Goal: Task Accomplishment & Management: Manage account settings

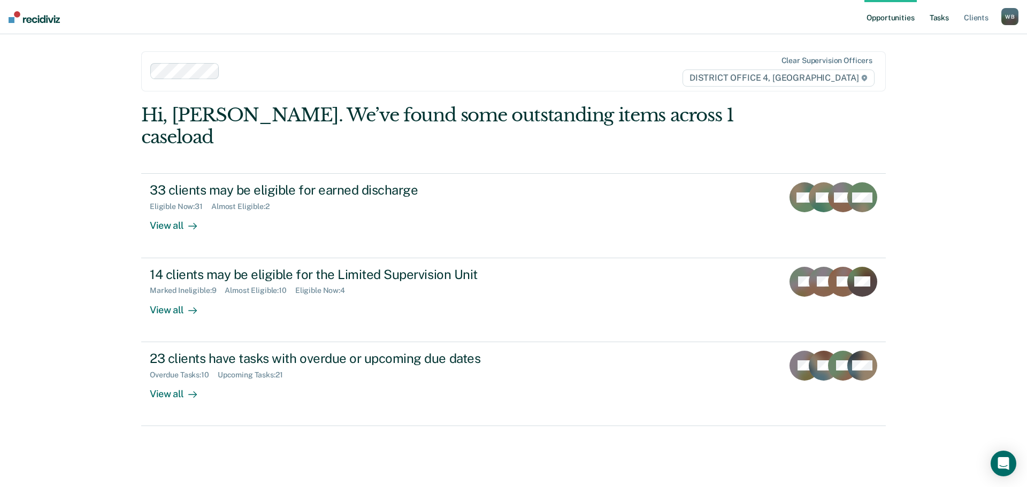
click at [929, 16] on link "Tasks" at bounding box center [939, 17] width 24 height 34
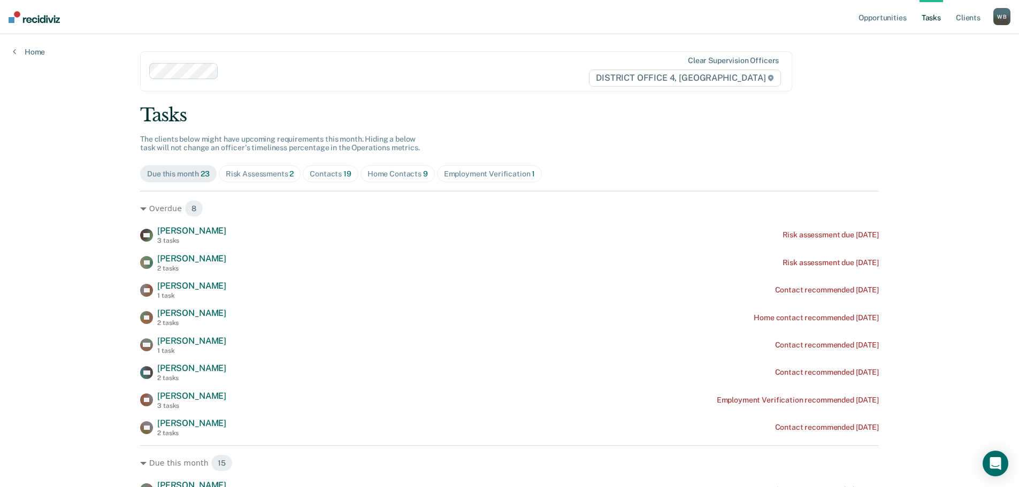
click at [332, 173] on div "Contacts 19" at bounding box center [331, 173] width 42 height 9
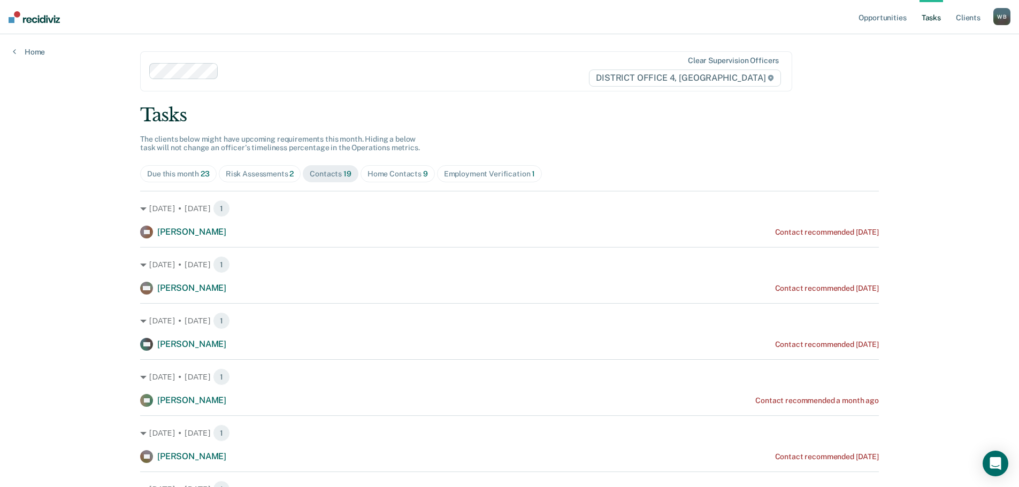
click at [260, 173] on div "Risk Assessments 2" at bounding box center [260, 173] width 68 height 9
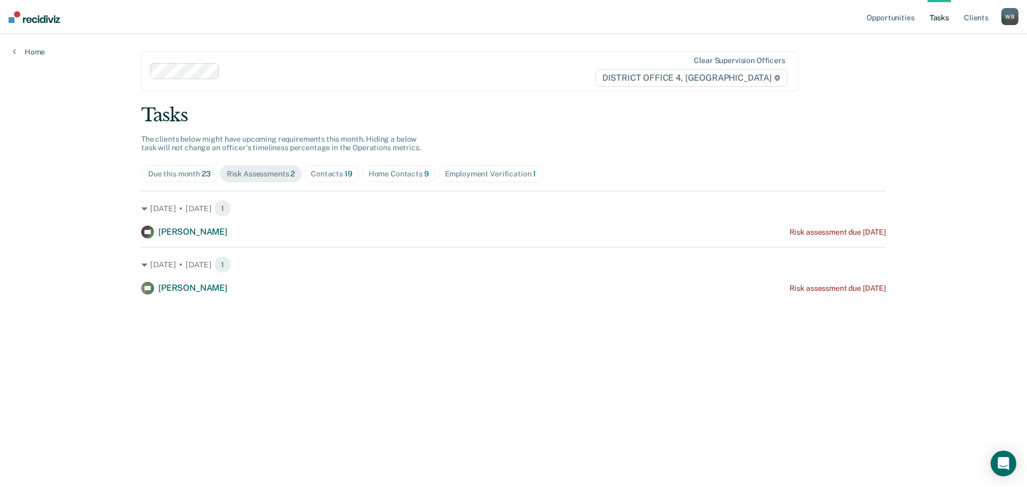
click at [342, 173] on div "Contacts 19" at bounding box center [332, 173] width 42 height 9
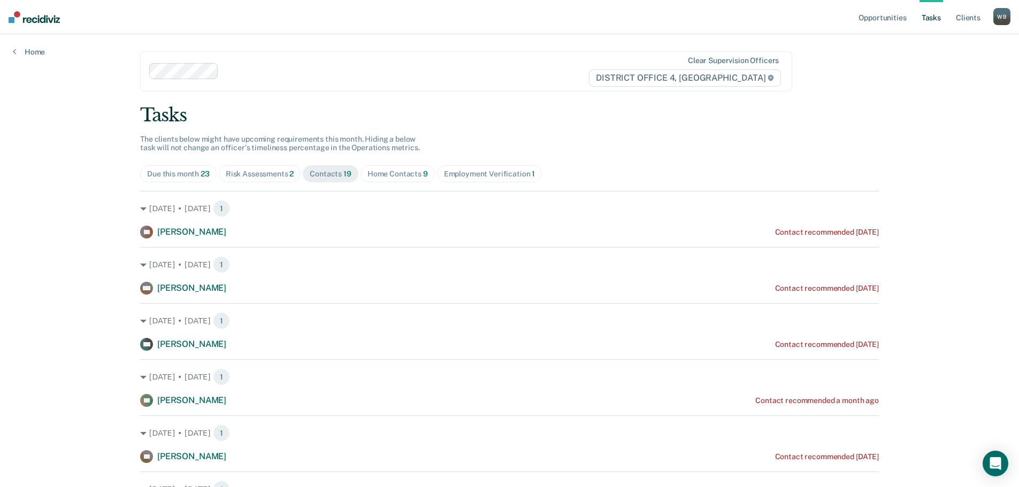
click at [469, 174] on div "Employment Verification 1" at bounding box center [489, 173] width 91 height 9
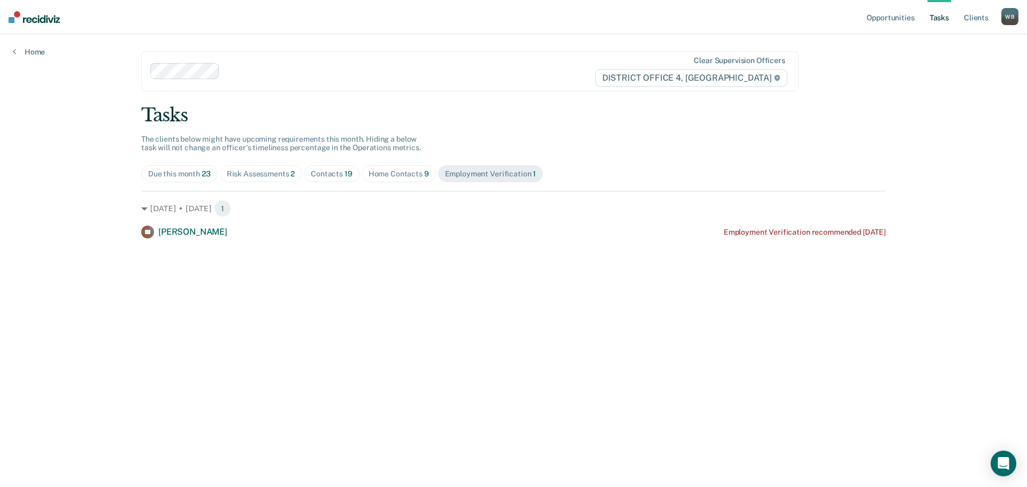
click at [386, 175] on div "Home Contacts 9" at bounding box center [398, 173] width 60 height 9
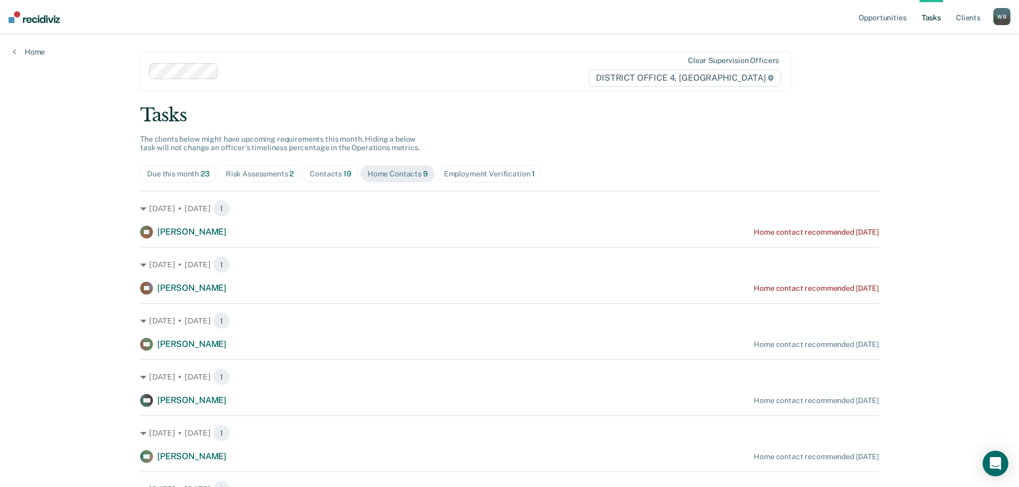
click at [334, 178] on div "Contacts 19" at bounding box center [331, 173] width 42 height 9
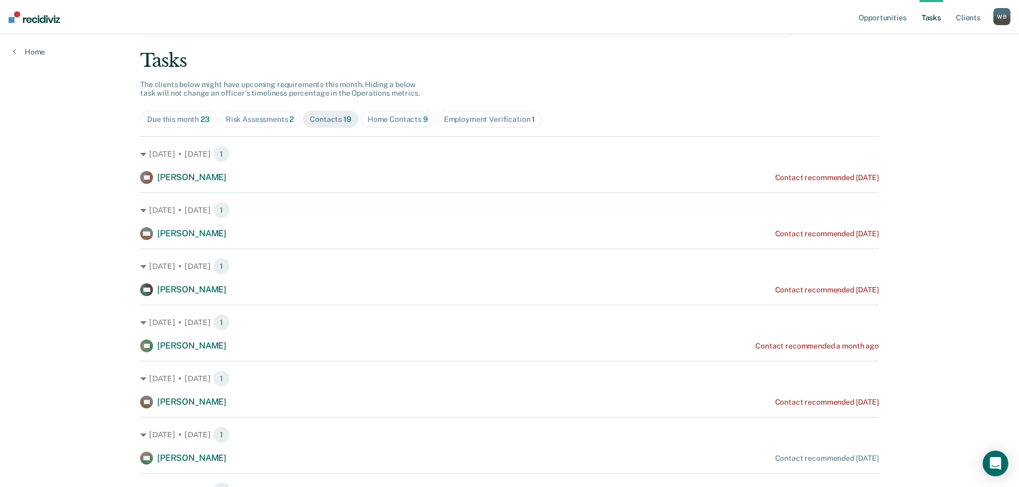
scroll to position [53, 0]
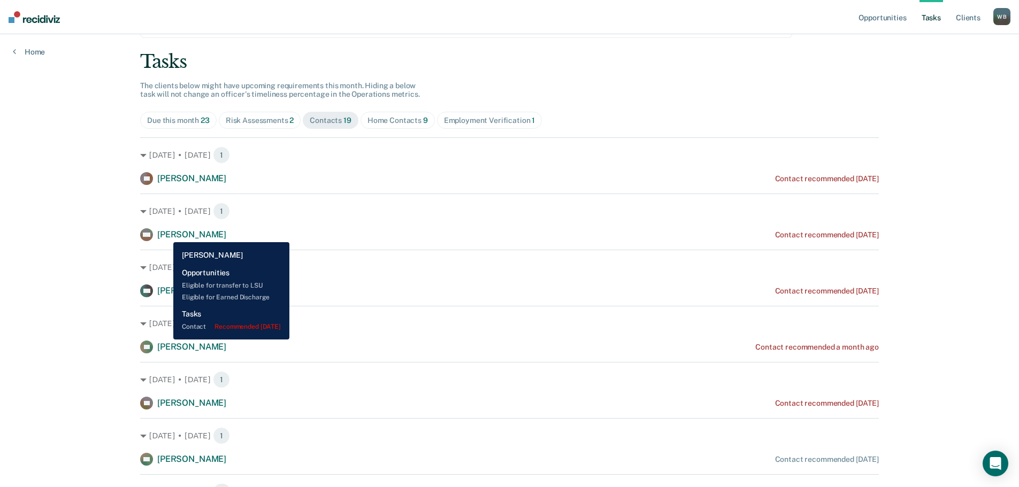
click at [165, 234] on span "[PERSON_NAME]" at bounding box center [191, 234] width 69 height 10
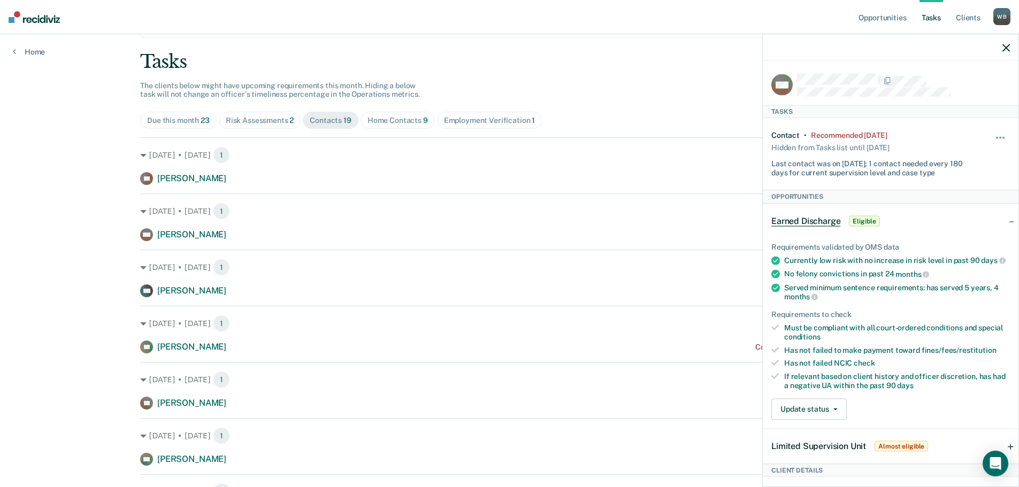
click at [1005, 47] on icon "button" at bounding box center [1005, 47] width 7 height 7
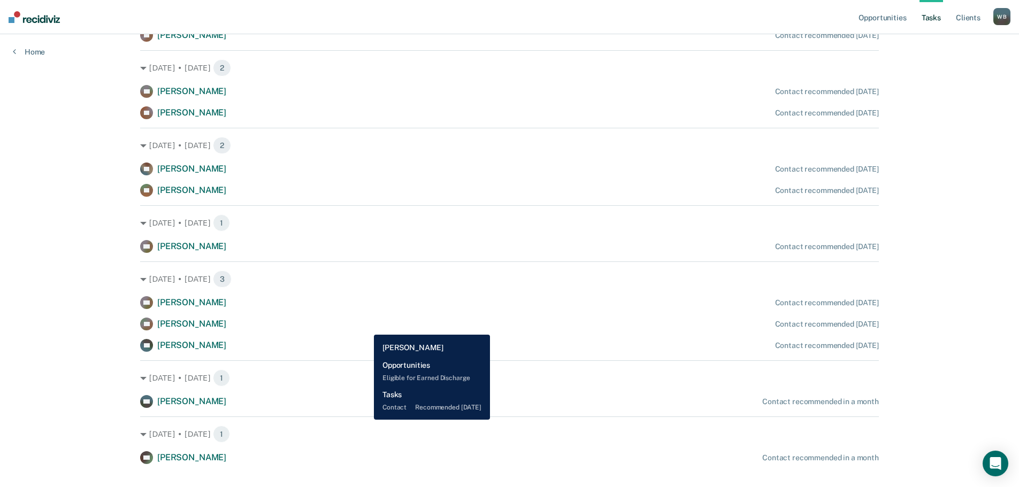
scroll to position [631, 0]
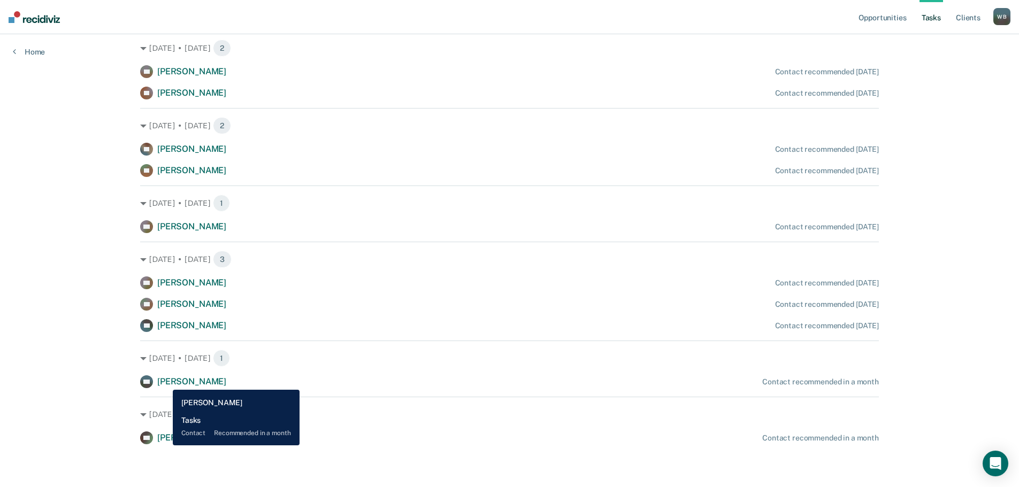
click at [165, 382] on span "[PERSON_NAME]" at bounding box center [191, 381] width 69 height 10
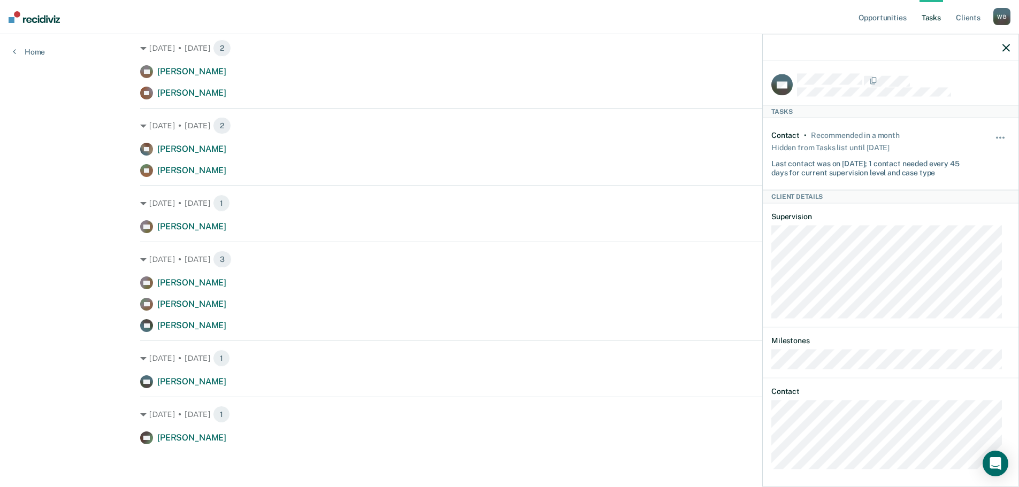
click at [1002, 50] on icon "button" at bounding box center [1005, 47] width 7 height 7
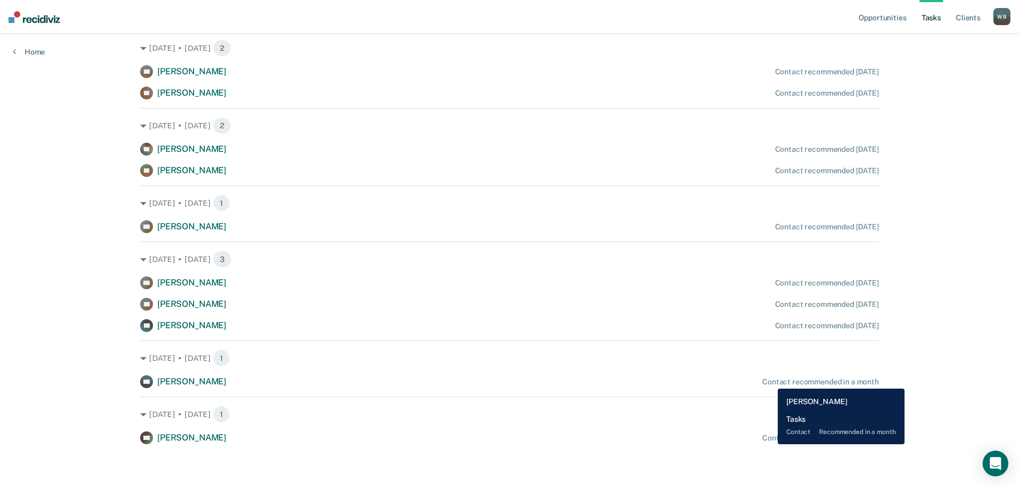
drag, startPoint x: 769, startPoint y: 381, endPoint x: 740, endPoint y: 375, distance: 30.0
click at [736, 375] on div "KG [PERSON_NAME] Contact recommended in a month" at bounding box center [509, 381] width 738 height 13
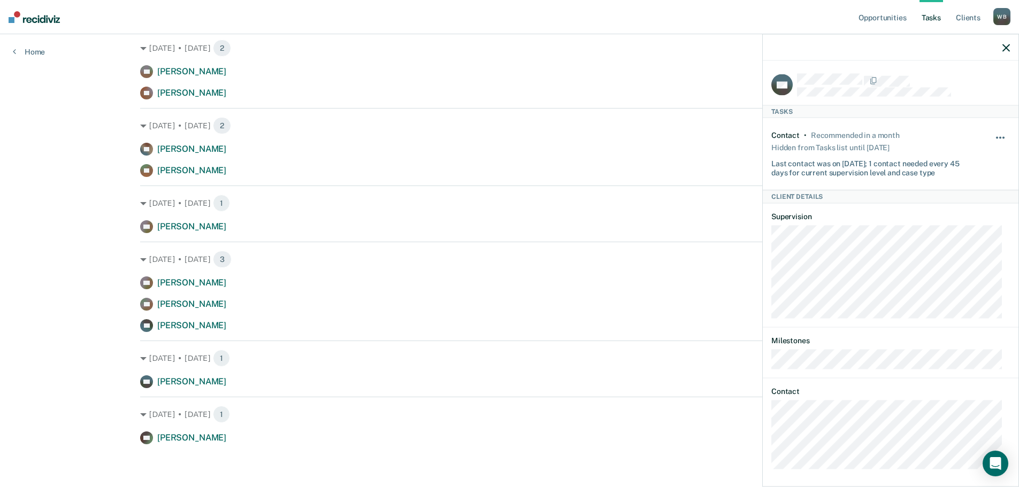
click at [991, 136] on button "button" at bounding box center [1000, 143] width 18 height 17
click at [957, 206] on button "30 days" at bounding box center [970, 205] width 77 height 17
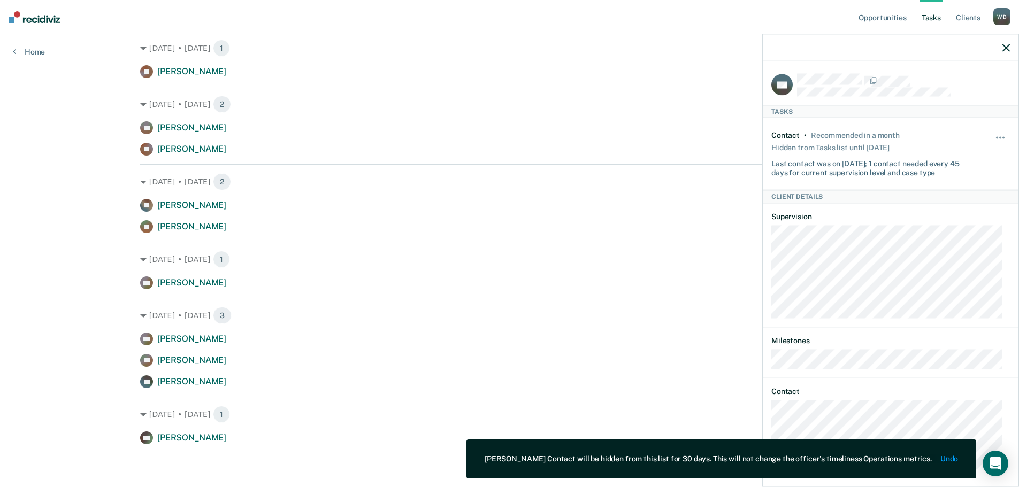
click at [1004, 48] on icon "button" at bounding box center [1005, 47] width 7 height 7
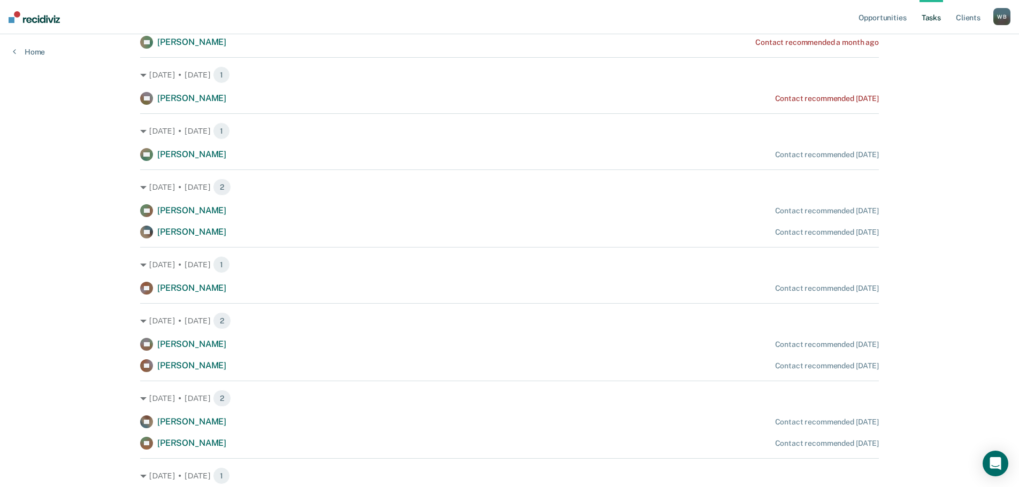
scroll to position [254, 0]
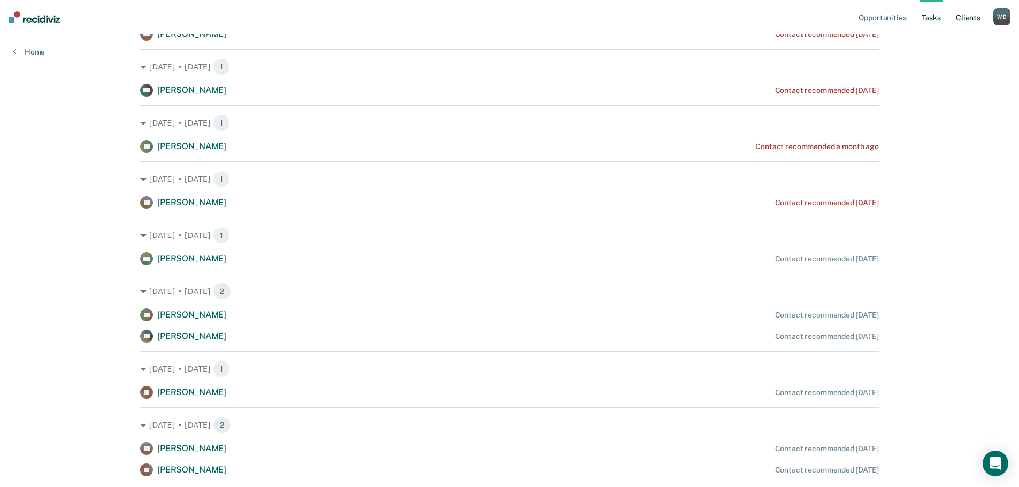
click at [959, 22] on link "Client s" at bounding box center [967, 17] width 29 height 34
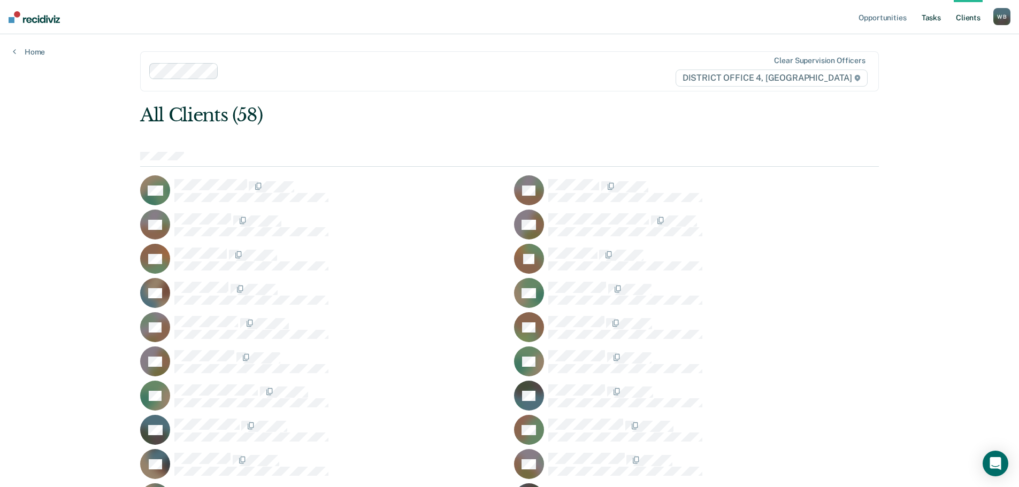
click at [927, 19] on link "Tasks" at bounding box center [931, 17] width 24 height 34
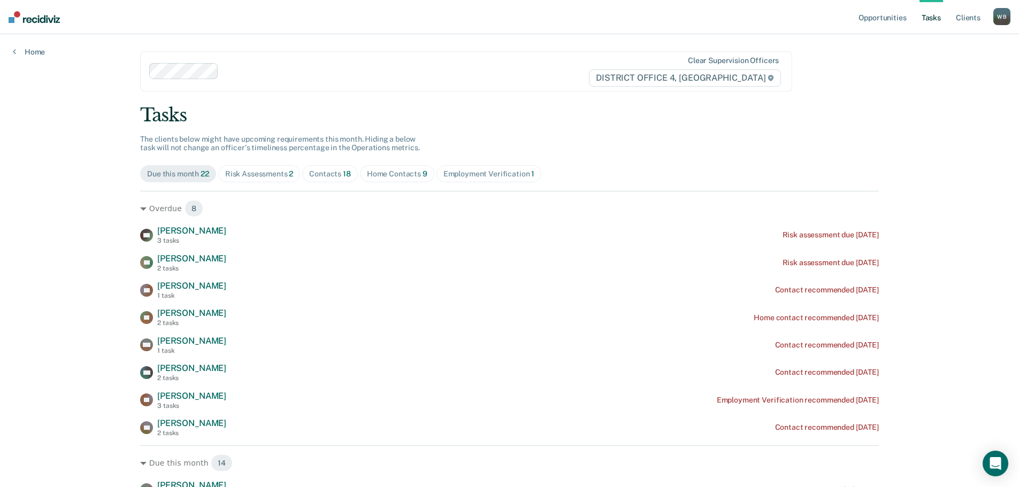
click at [330, 174] on div "Contacts 18" at bounding box center [330, 173] width 42 height 9
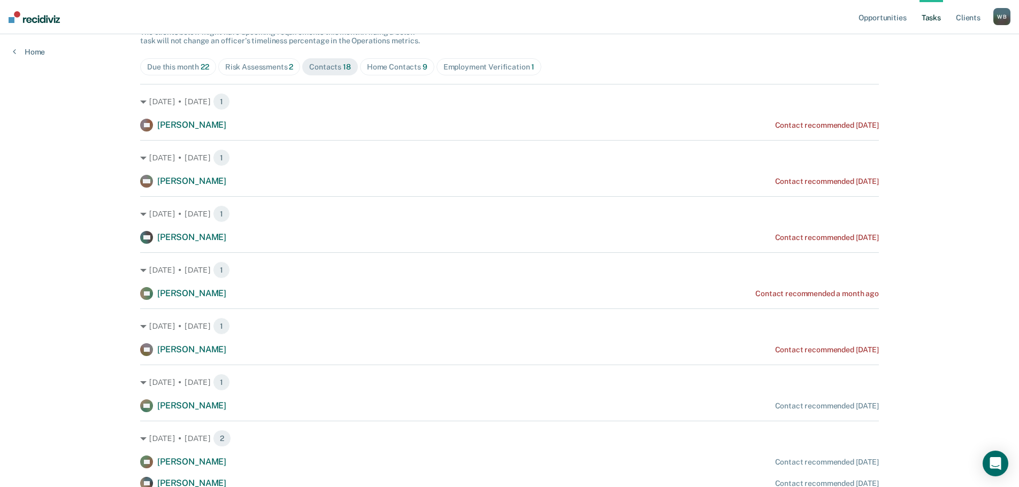
scroll to position [321, 0]
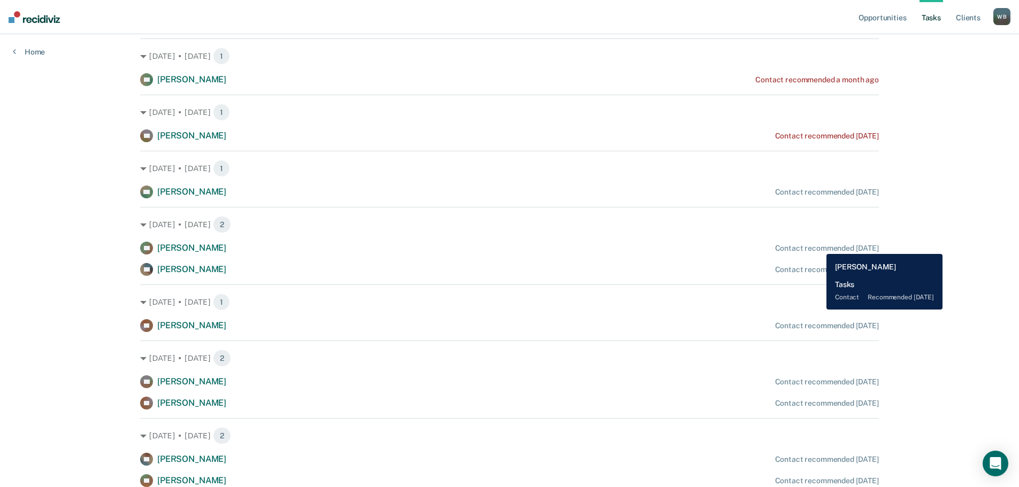
click at [818, 246] on div "Contact recommended [DATE]" at bounding box center [827, 248] width 104 height 9
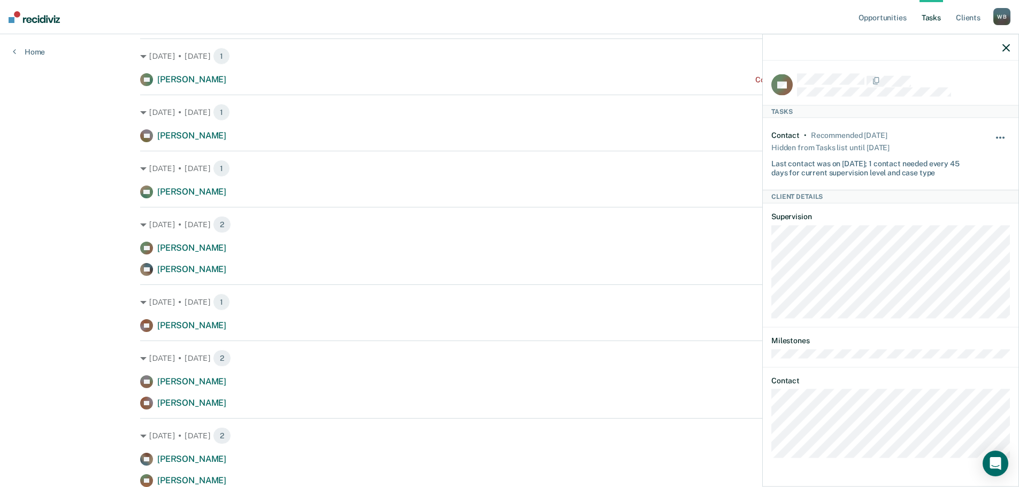
click at [1005, 135] on button "button" at bounding box center [1000, 143] width 18 height 17
click at [962, 200] on button "30 days" at bounding box center [970, 205] width 77 height 17
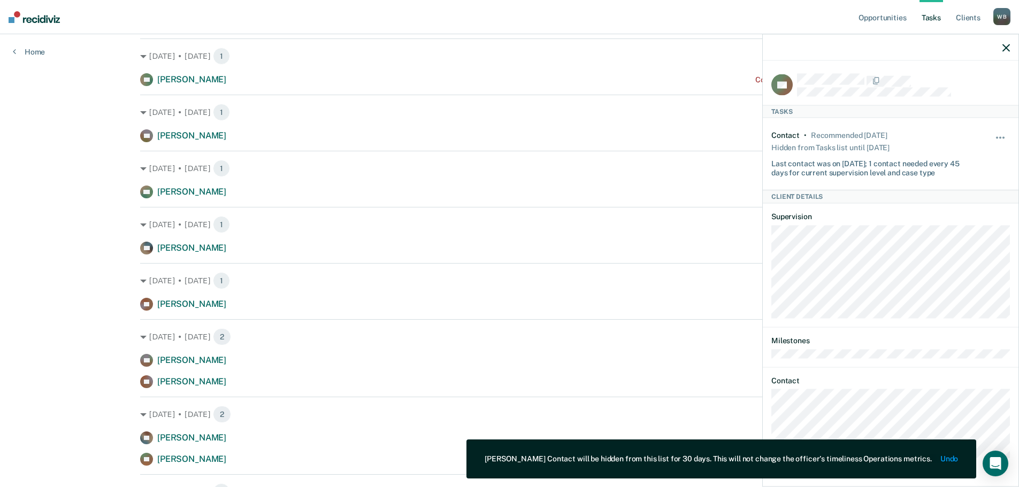
click at [1004, 49] on icon "button" at bounding box center [1005, 47] width 7 height 7
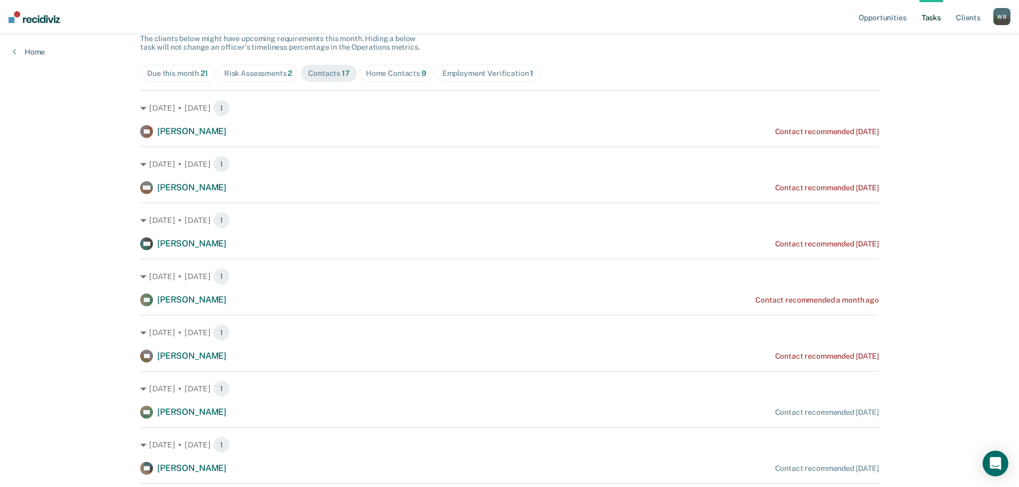
scroll to position [0, 0]
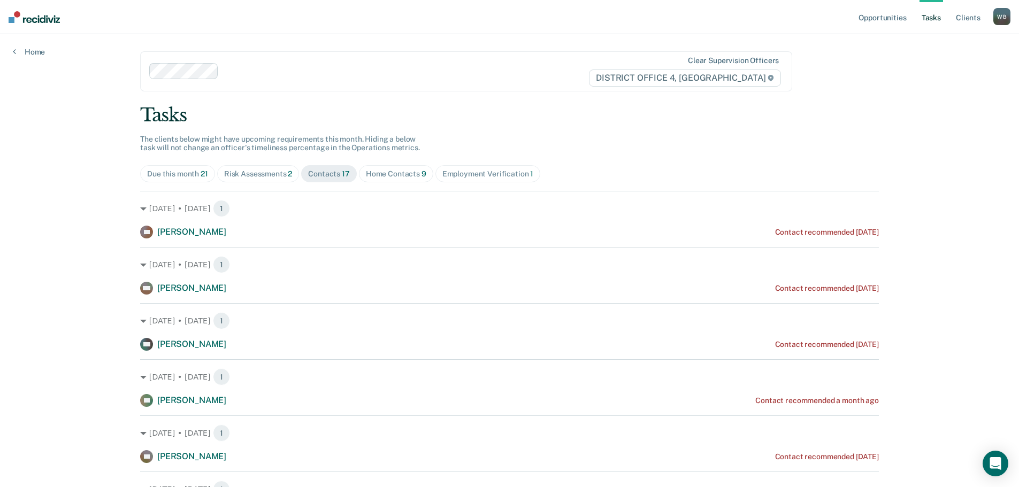
click at [178, 175] on div "Due this month 21" at bounding box center [177, 173] width 61 height 9
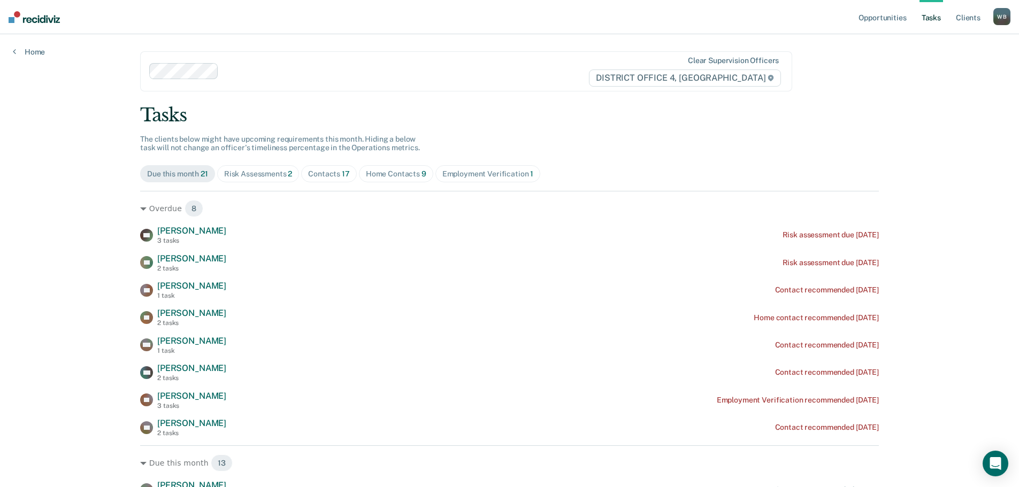
click at [395, 176] on div "Home Contacts 9" at bounding box center [396, 173] width 60 height 9
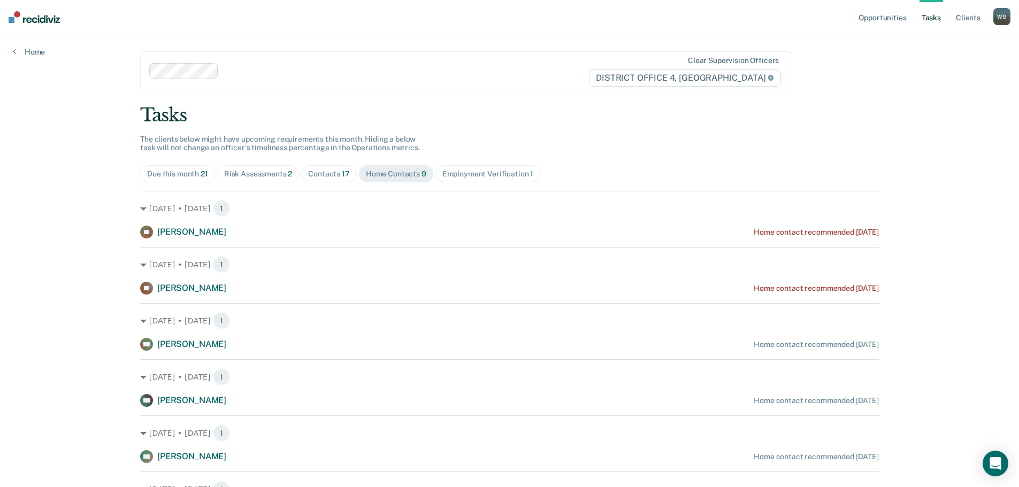
click at [314, 173] on div "Contacts 17" at bounding box center [329, 173] width 42 height 9
click at [259, 172] on div "Risk Assessments 2" at bounding box center [258, 173] width 68 height 9
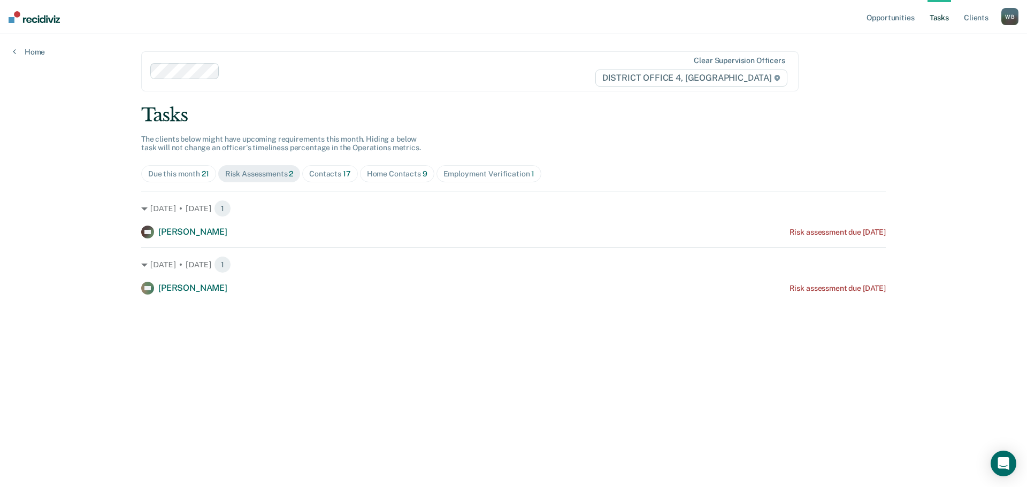
click at [329, 168] on span "Contacts 17" at bounding box center [330, 173] width 56 height 17
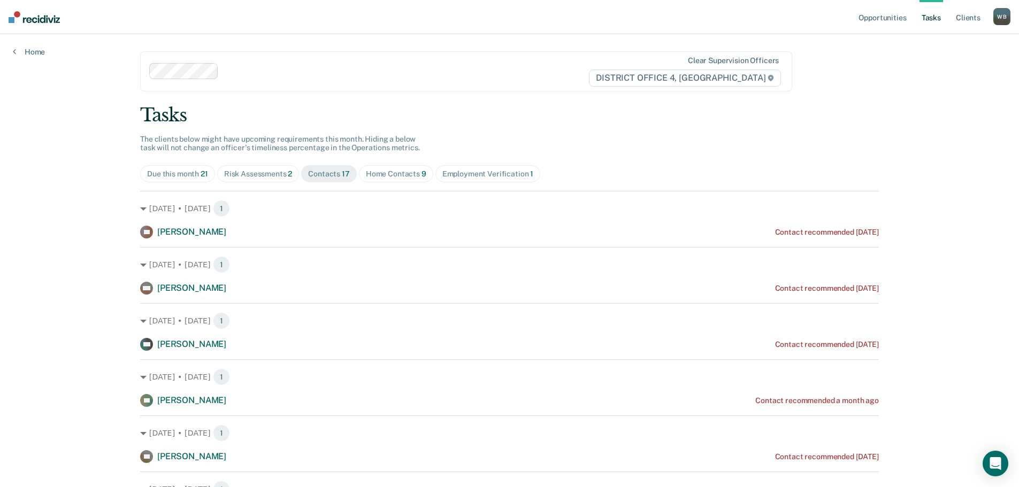
click at [182, 170] on div "Due this month 21" at bounding box center [177, 173] width 61 height 9
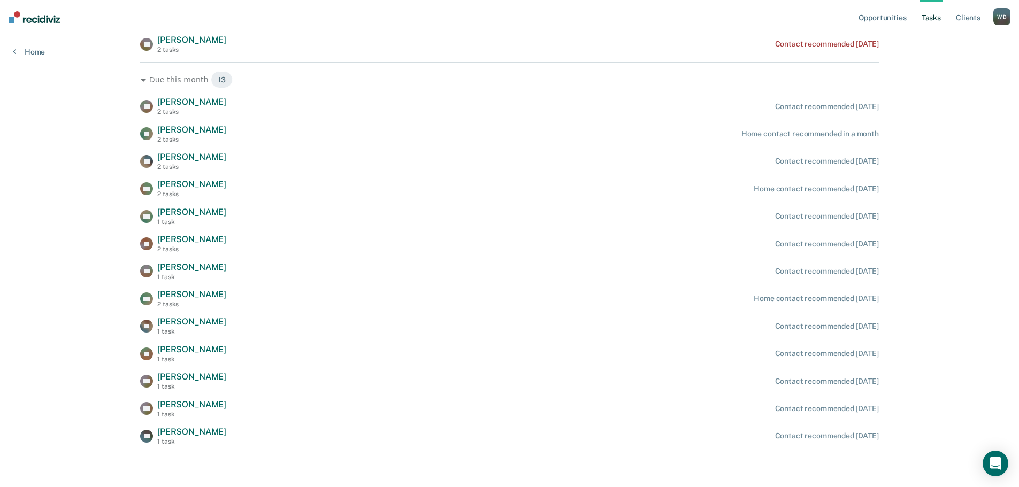
scroll to position [384, 0]
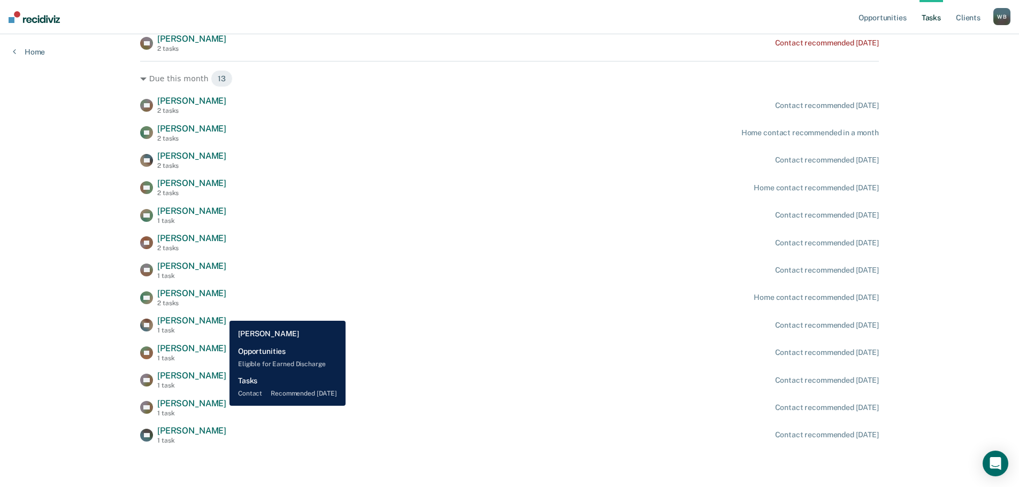
click at [221, 406] on span "[PERSON_NAME]" at bounding box center [191, 403] width 69 height 10
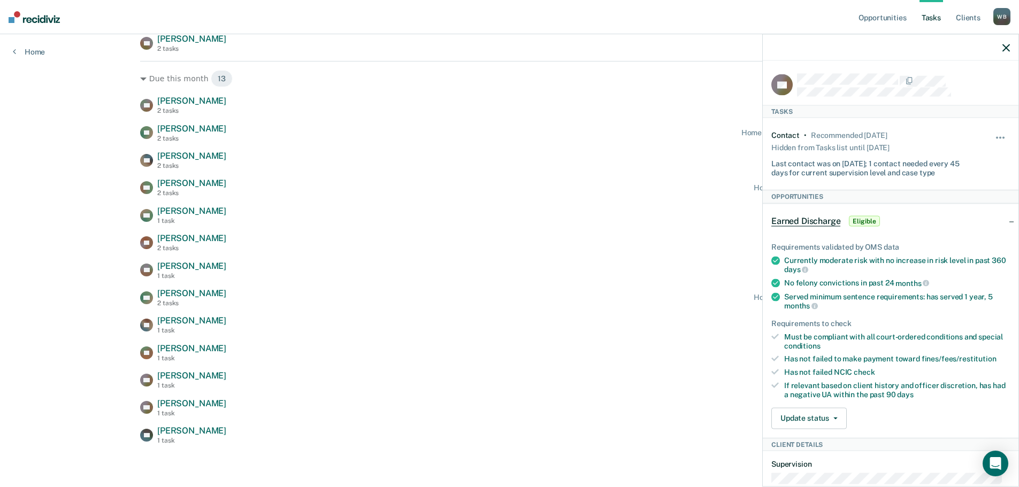
click at [1006, 45] on icon "button" at bounding box center [1005, 47] width 7 height 7
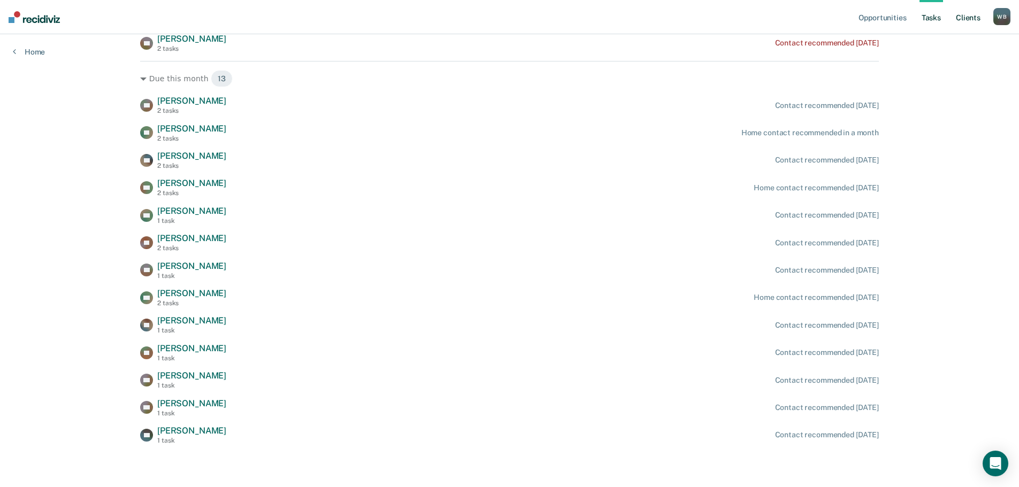
click at [981, 16] on link "Client s" at bounding box center [967, 17] width 29 height 34
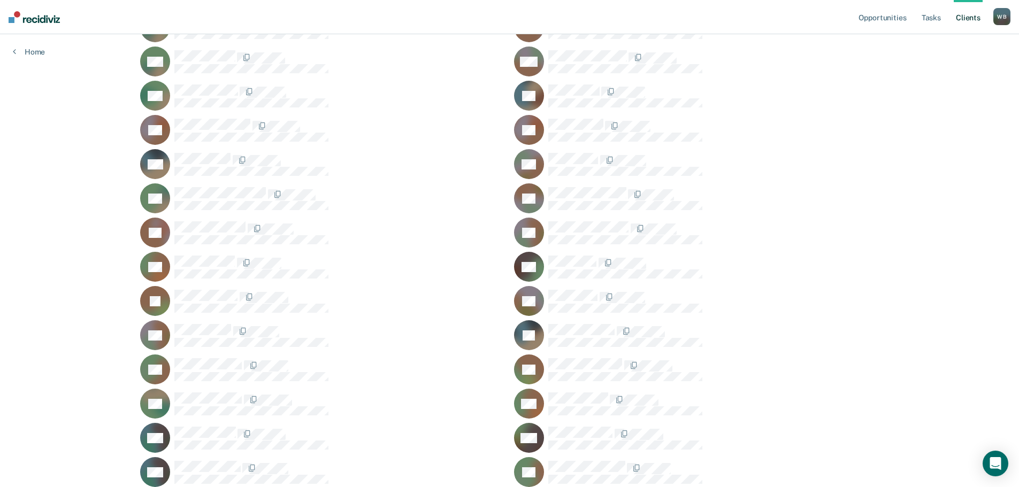
scroll to position [695, 0]
